Goal: Book appointment/travel/reservation

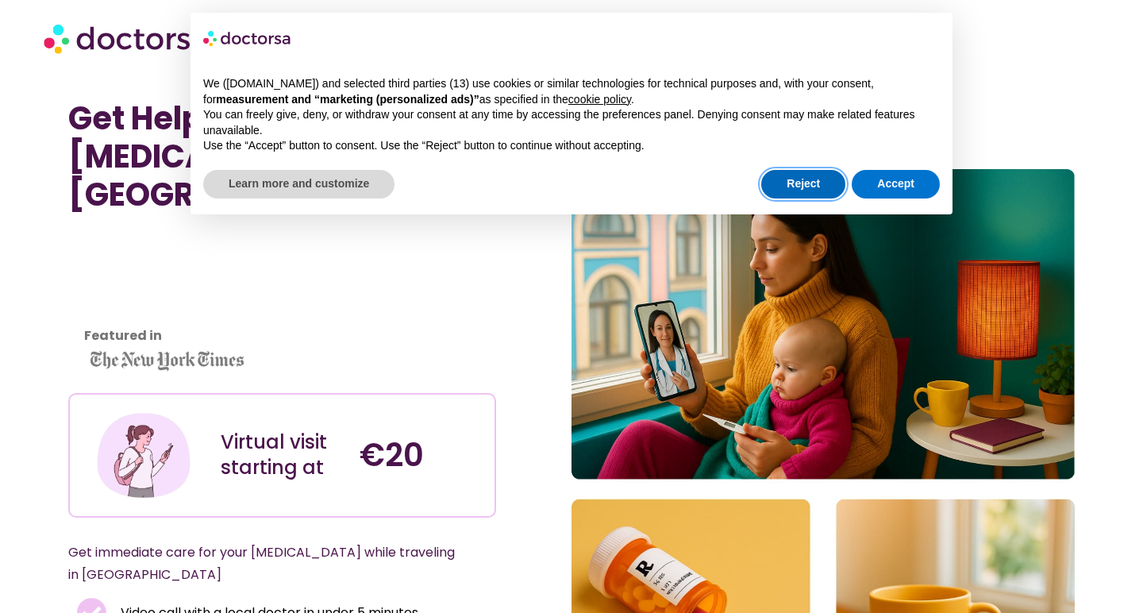
click at [800, 191] on button "Reject" at bounding box center [803, 184] width 84 height 29
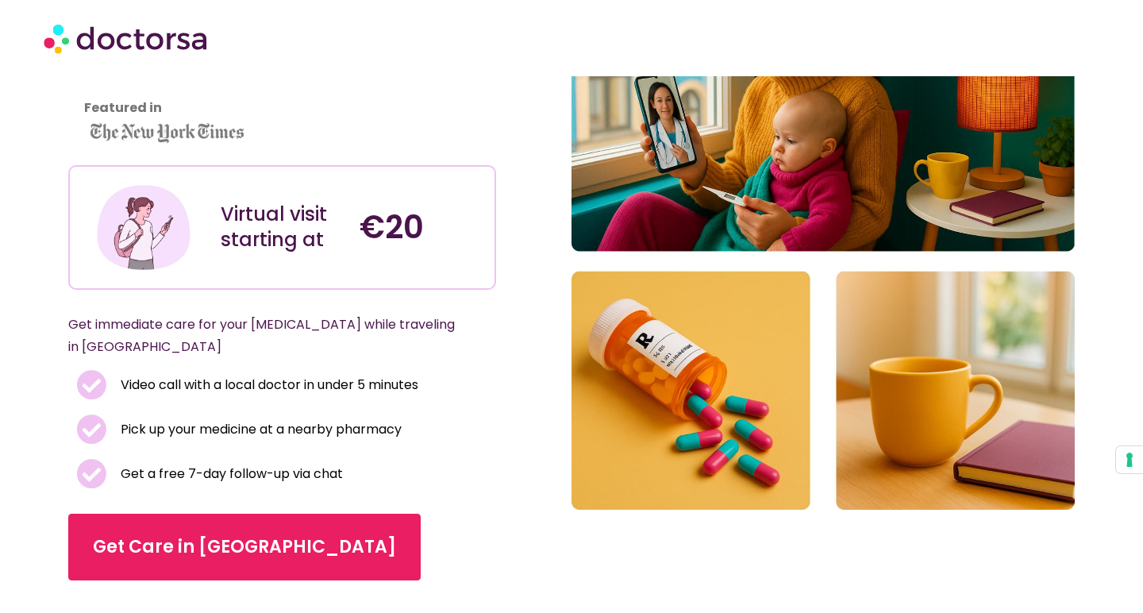
scroll to position [246, 0]
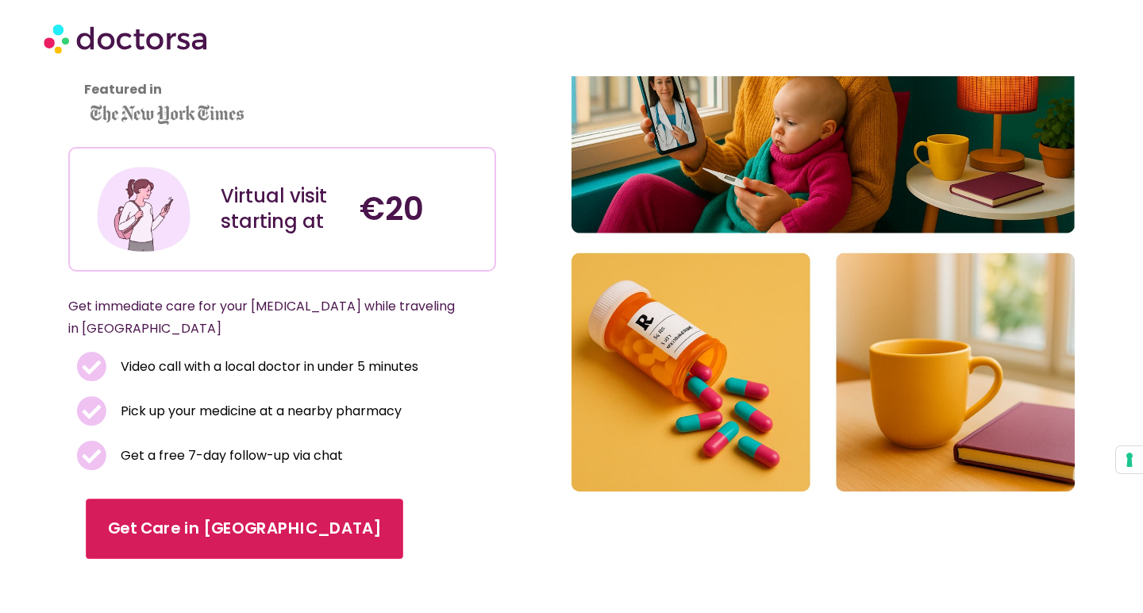
click at [189, 517] on span "Get Care in [GEOGRAPHIC_DATA]" at bounding box center [244, 528] width 273 height 23
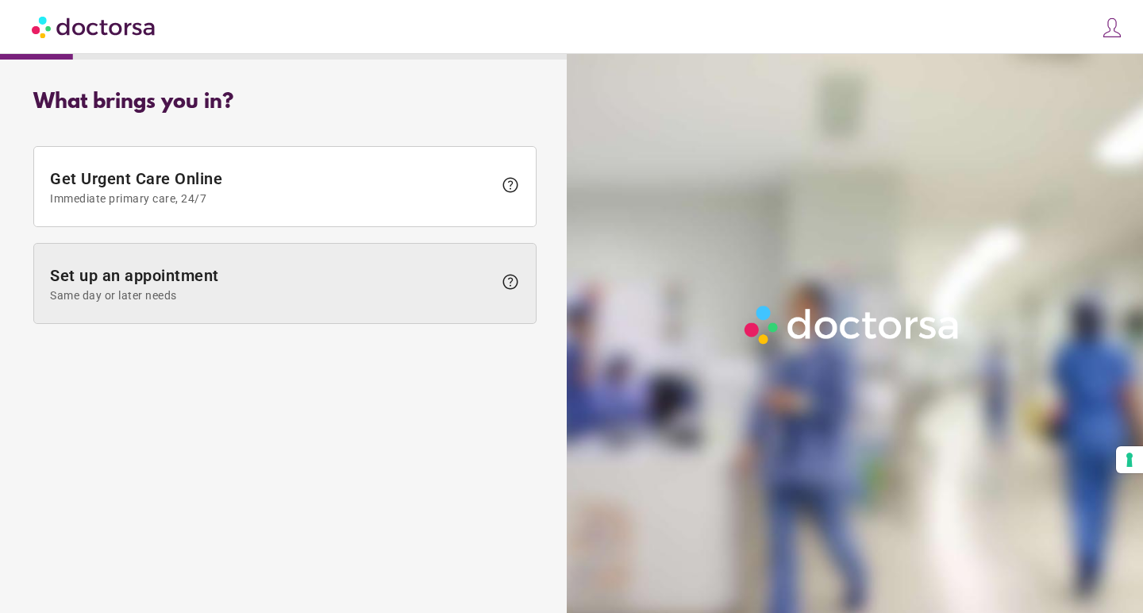
click at [322, 308] on span at bounding box center [285, 283] width 502 height 79
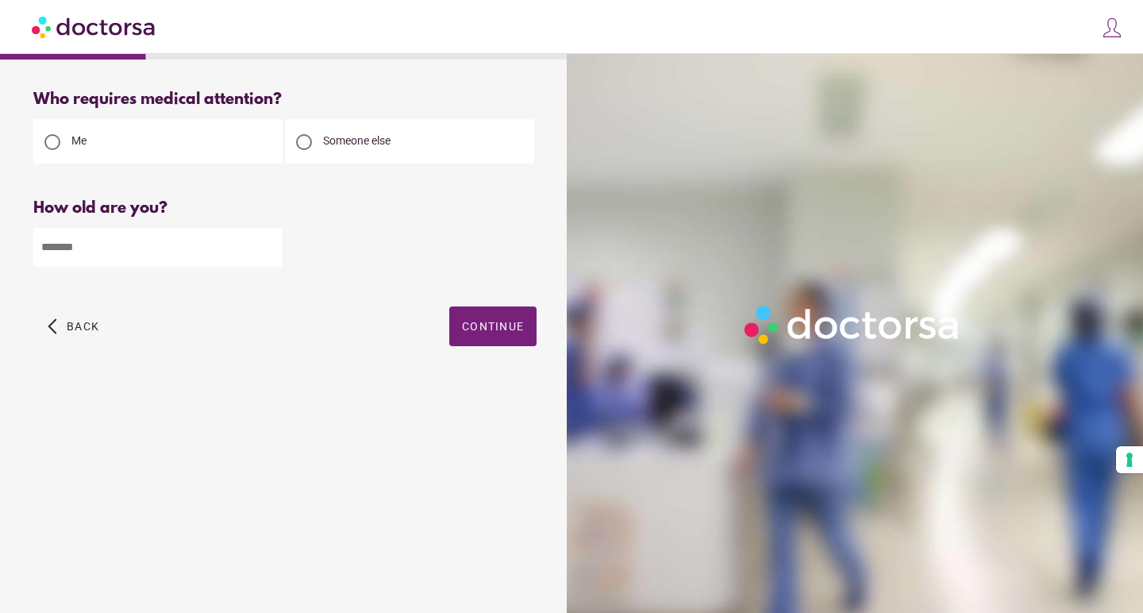
click at [264, 257] on input "number" at bounding box center [157, 247] width 249 height 39
type input "**"
click at [490, 333] on span "Continue" at bounding box center [493, 326] width 62 height 13
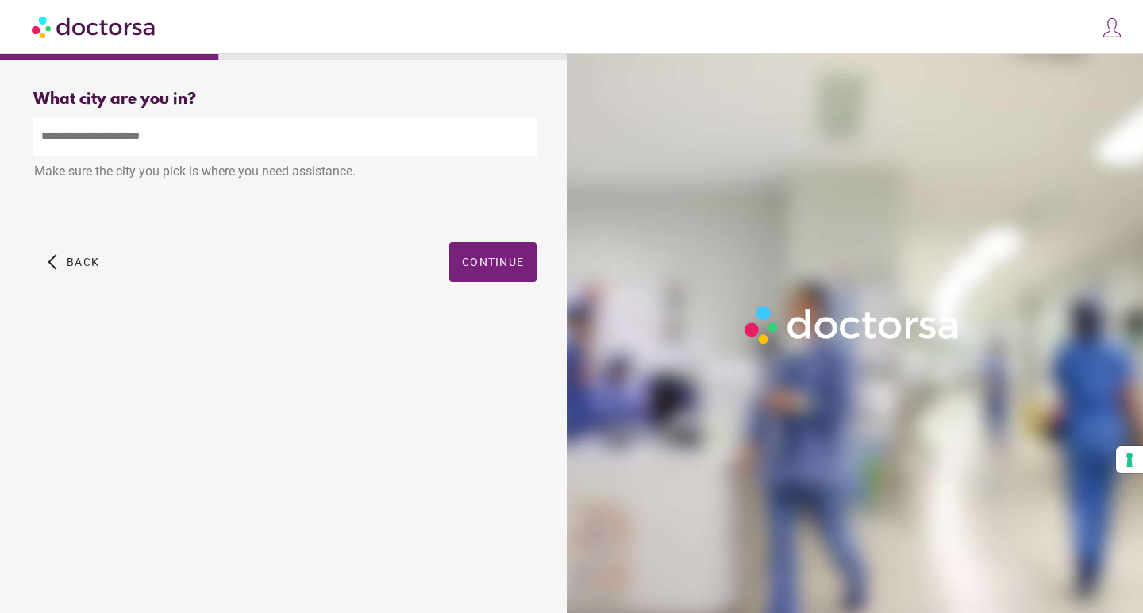
click at [368, 136] on input "text" at bounding box center [284, 136] width 503 height 39
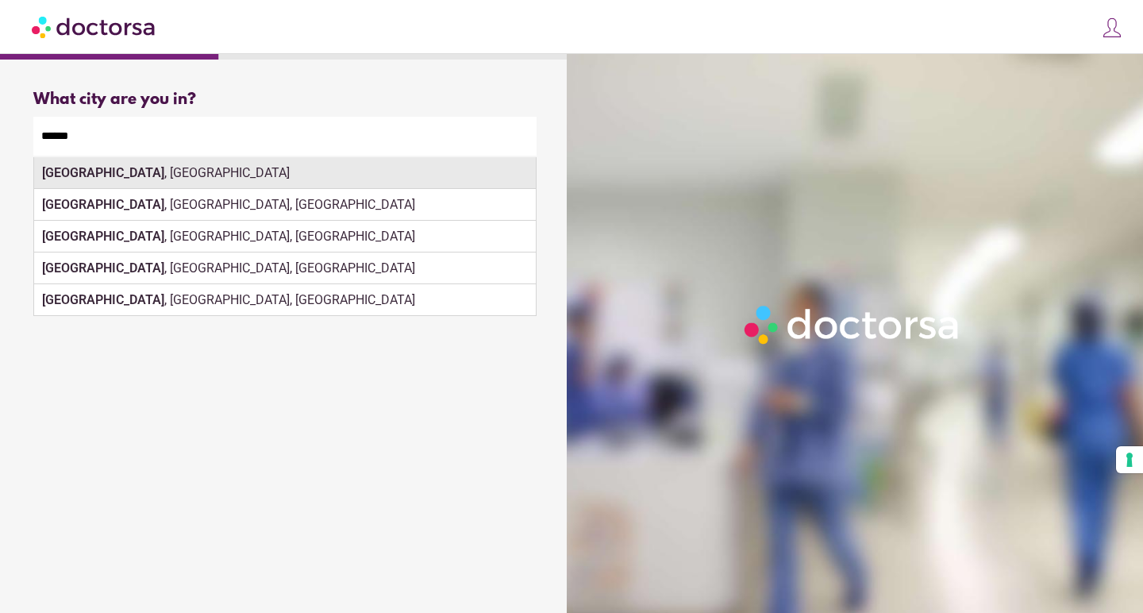
click at [331, 173] on div "Lisbon , Portugal" at bounding box center [285, 173] width 502 height 32
type input "**********"
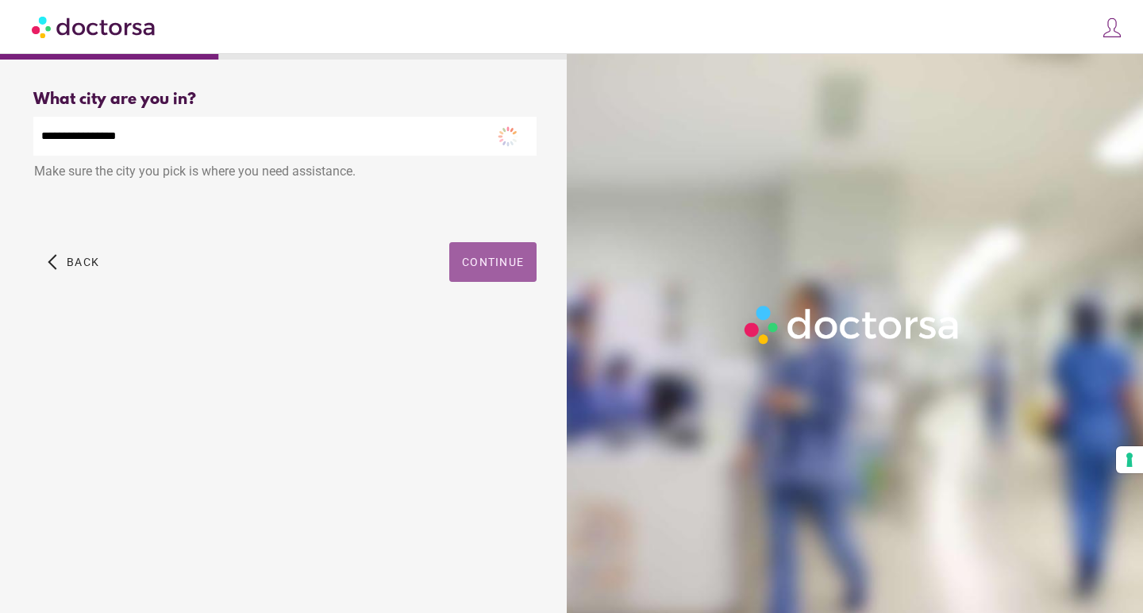
click at [456, 249] on span "button" at bounding box center [492, 262] width 87 height 40
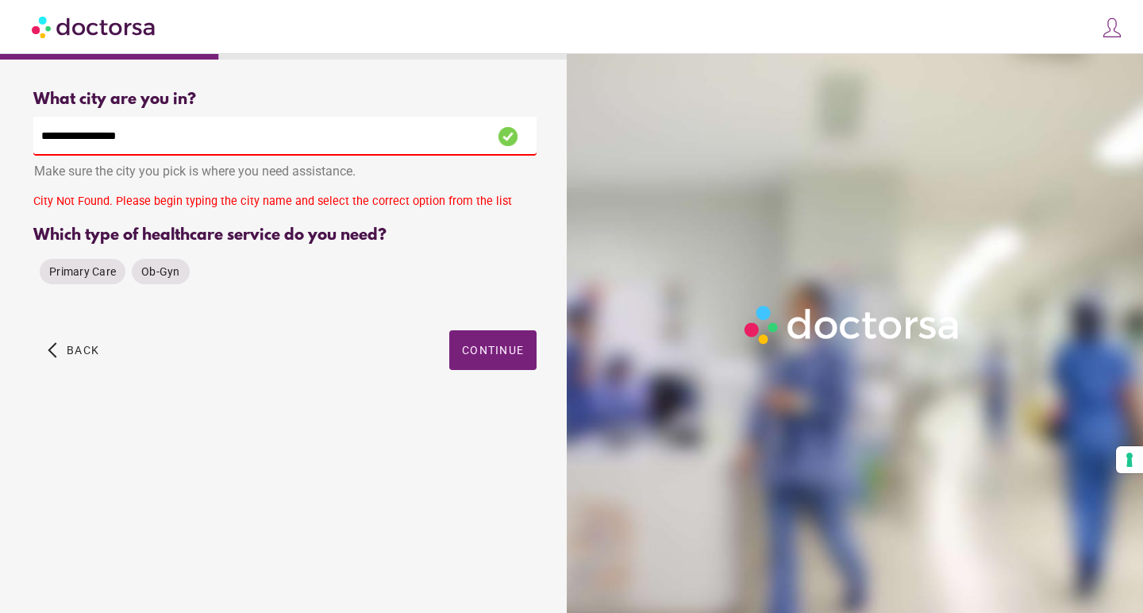
click at [181, 139] on input "**********" at bounding box center [284, 136] width 503 height 39
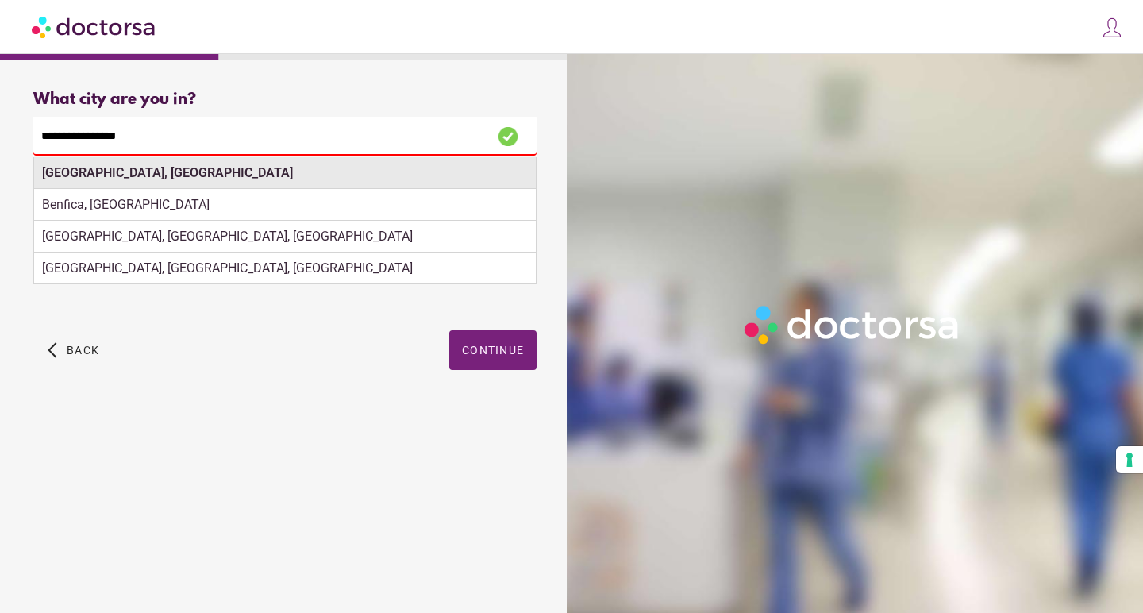
click at [165, 178] on div "Lisbon, Portugal" at bounding box center [285, 173] width 502 height 32
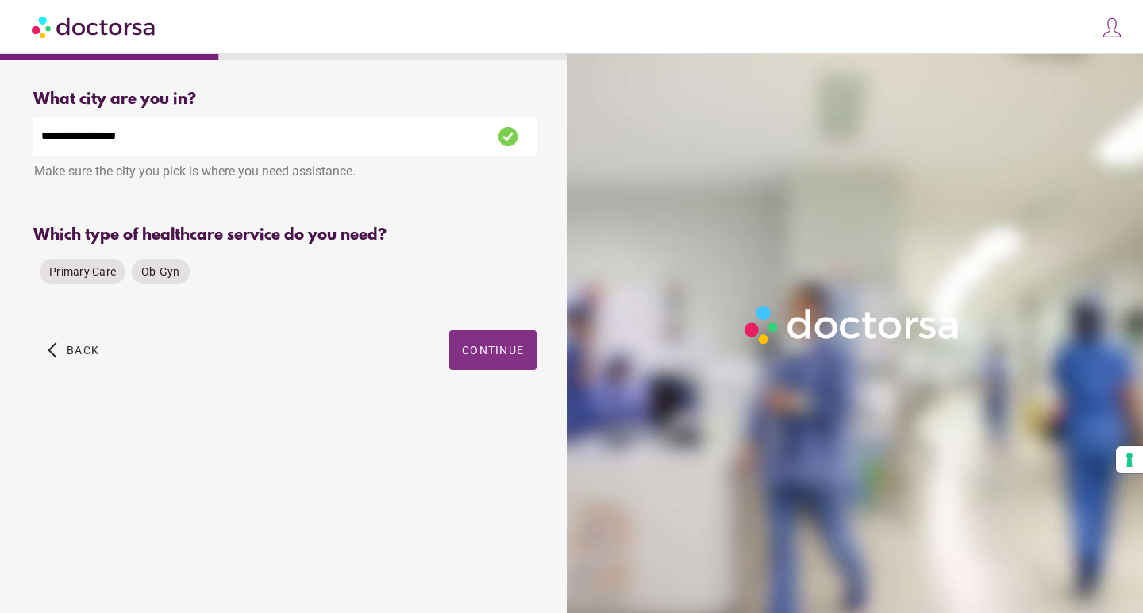
click at [451, 341] on span "button" at bounding box center [492, 350] width 87 height 40
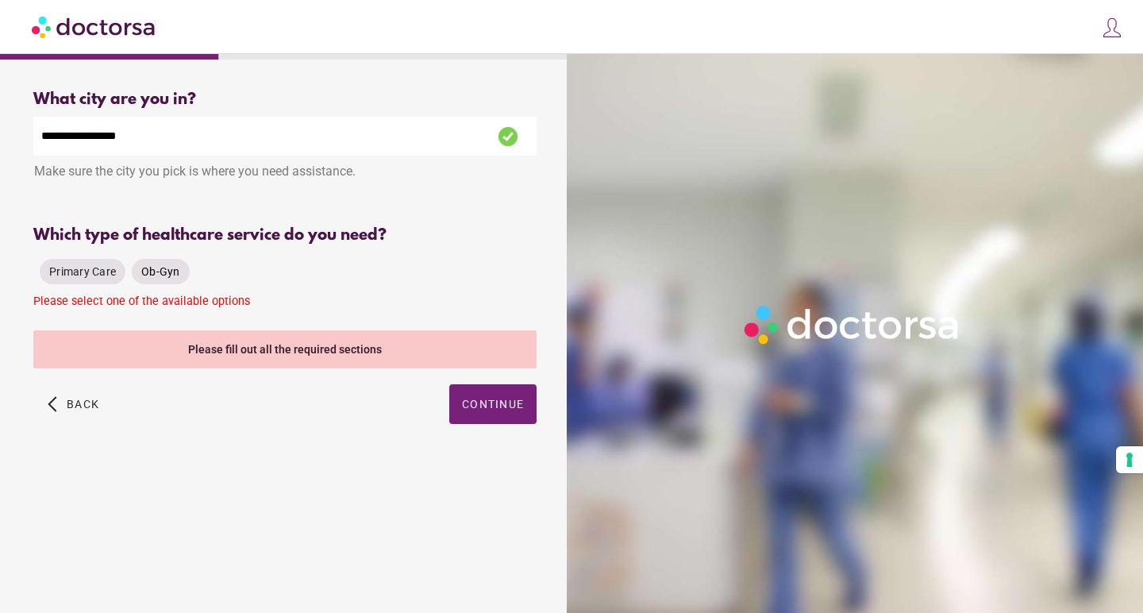
click at [144, 272] on span "Ob-Gyn" at bounding box center [160, 271] width 39 height 13
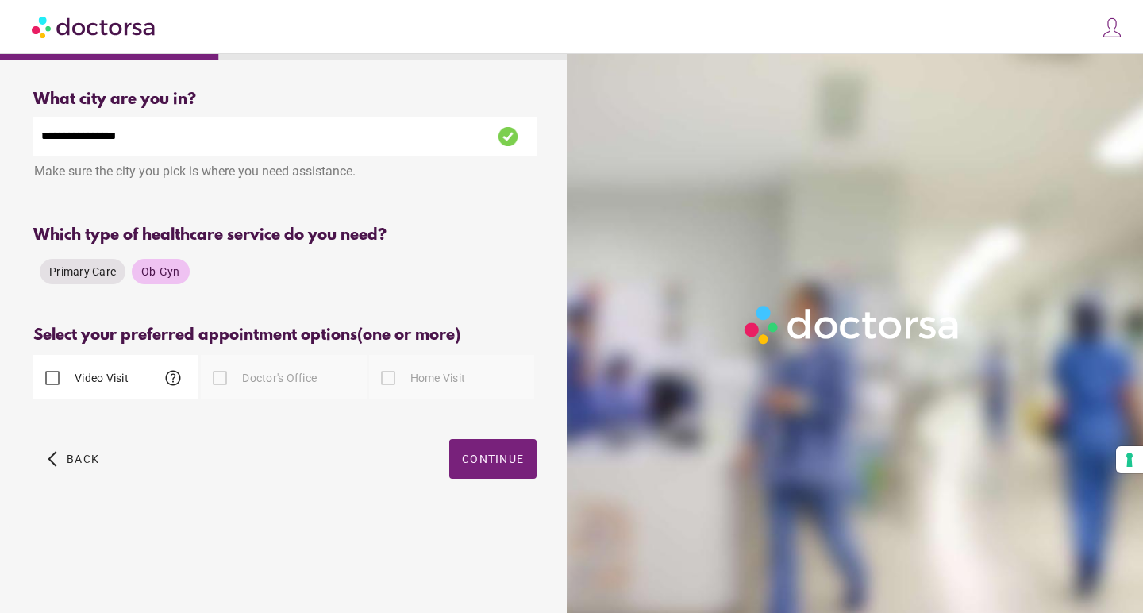
click at [272, 393] on div "Doctor's Office" at bounding box center [259, 378] width 116 height 38
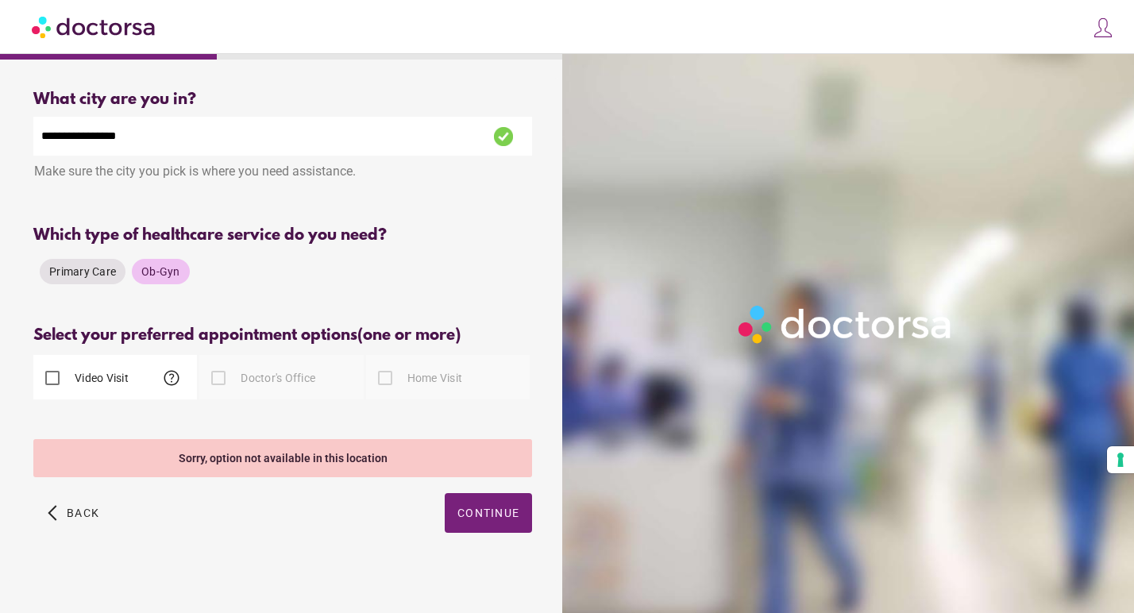
click at [222, 382] on div at bounding box center [218, 378] width 32 height 32
